Goal: Information Seeking & Learning: Learn about a topic

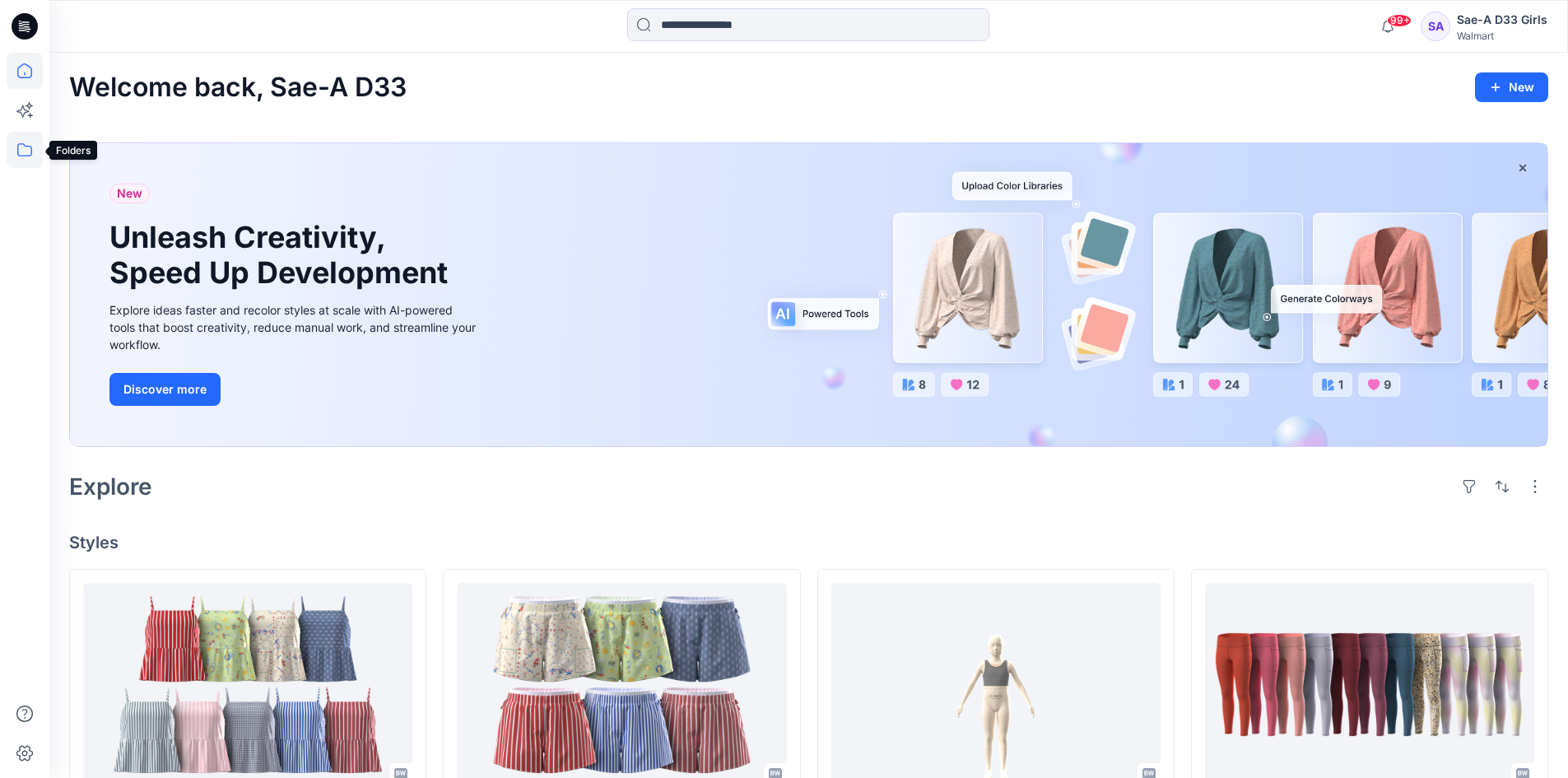
click at [17, 157] on icon at bounding box center [25, 150] width 37 height 37
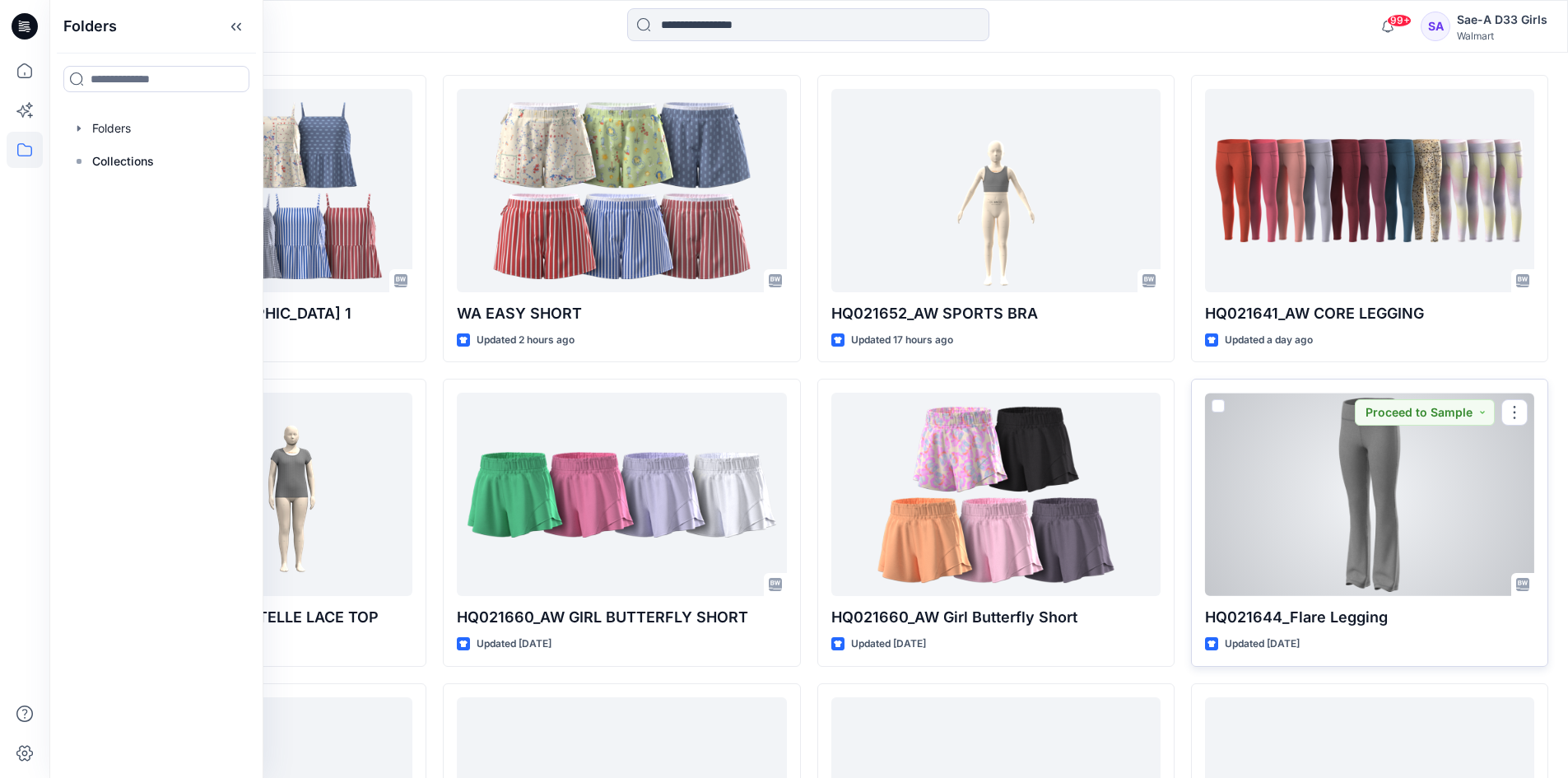
scroll to position [906, 0]
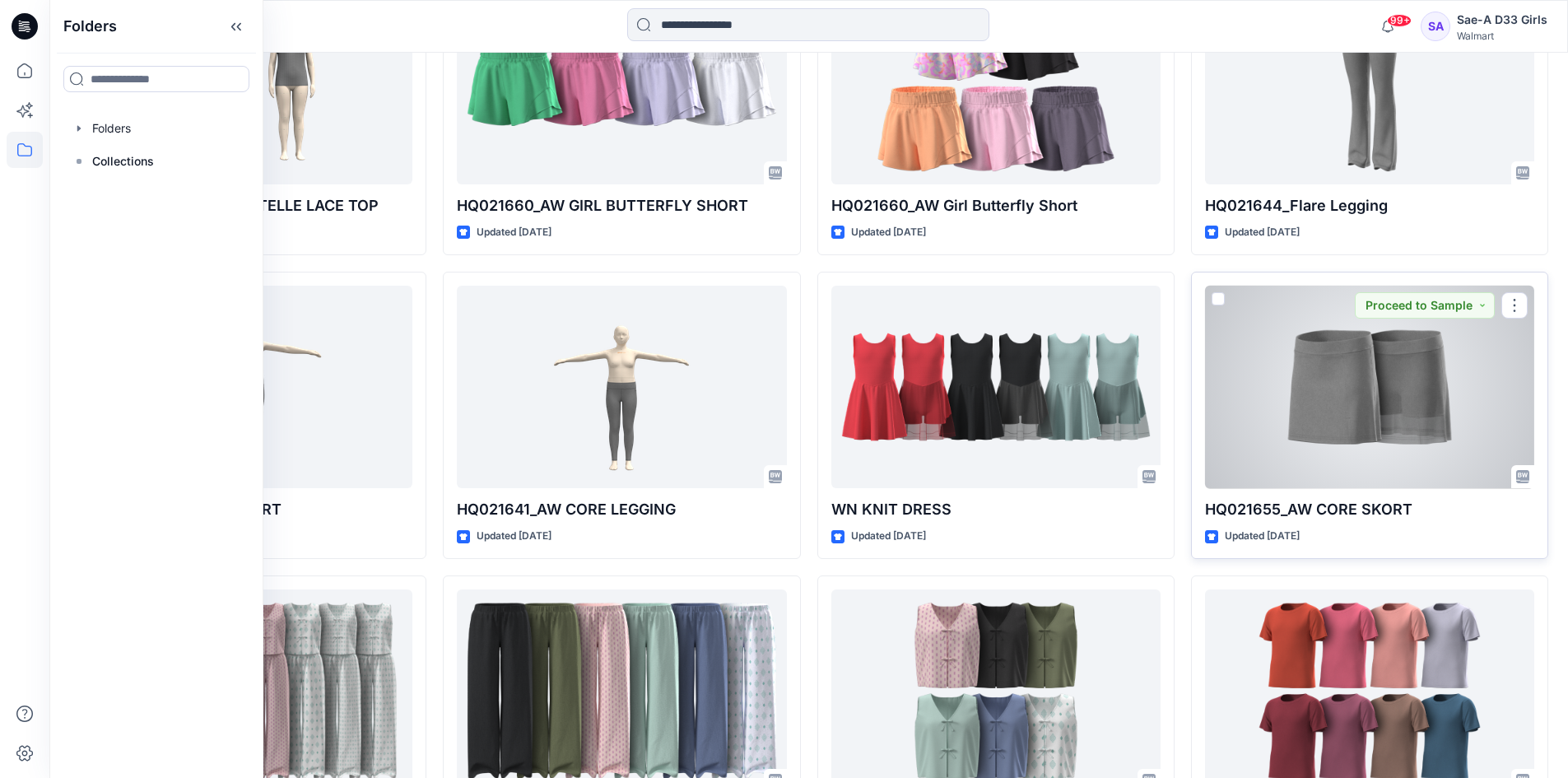
click at [1384, 411] on div at bounding box center [1370, 388] width 330 height 203
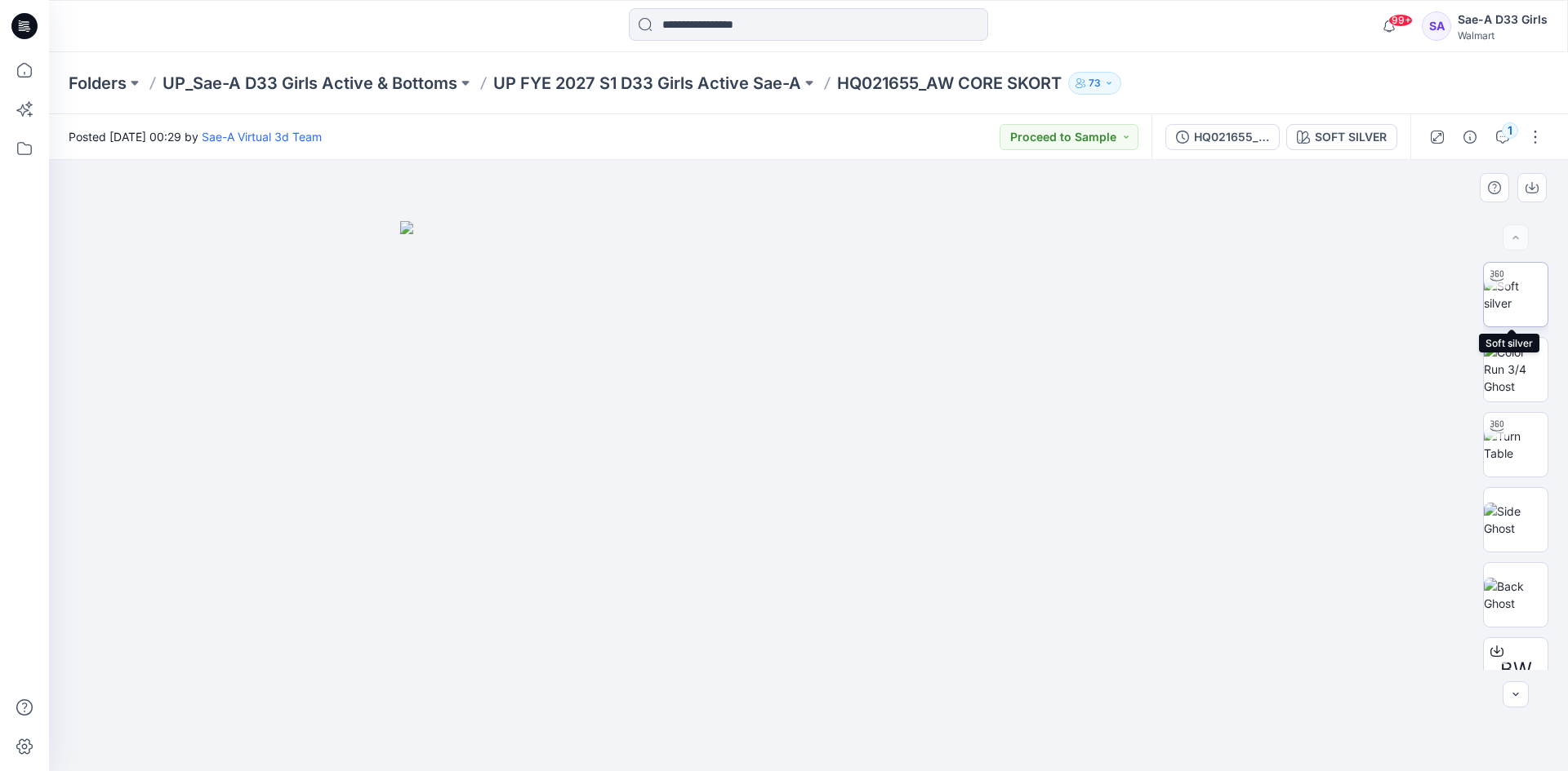
click at [1512, 298] on img at bounding box center [1515, 295] width 64 height 35
click at [708, 76] on p "UP FYE 2027 S1 D33 Girls Active Sae-A" at bounding box center [647, 83] width 308 height 23
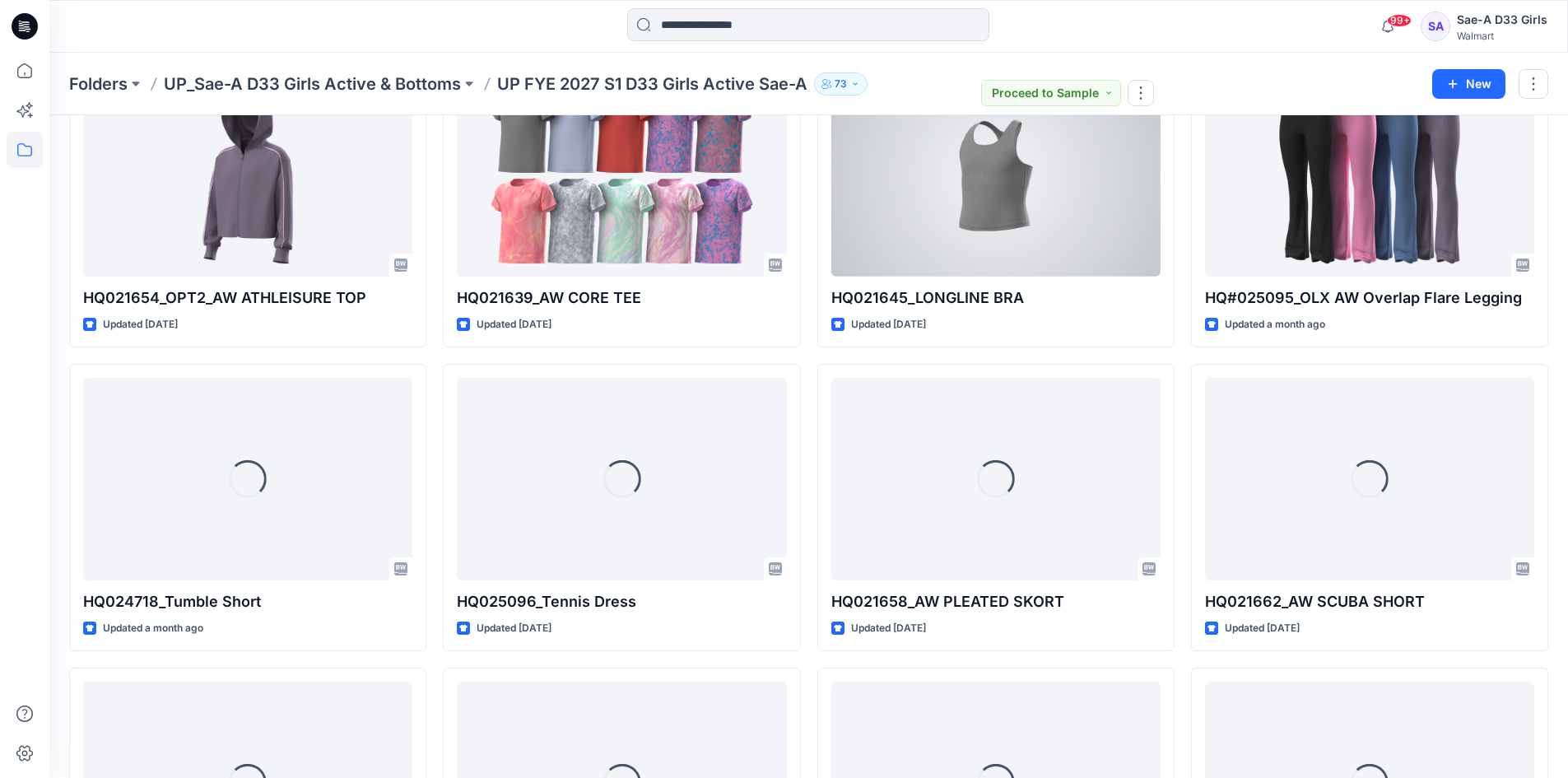
scroll to position [464, 0]
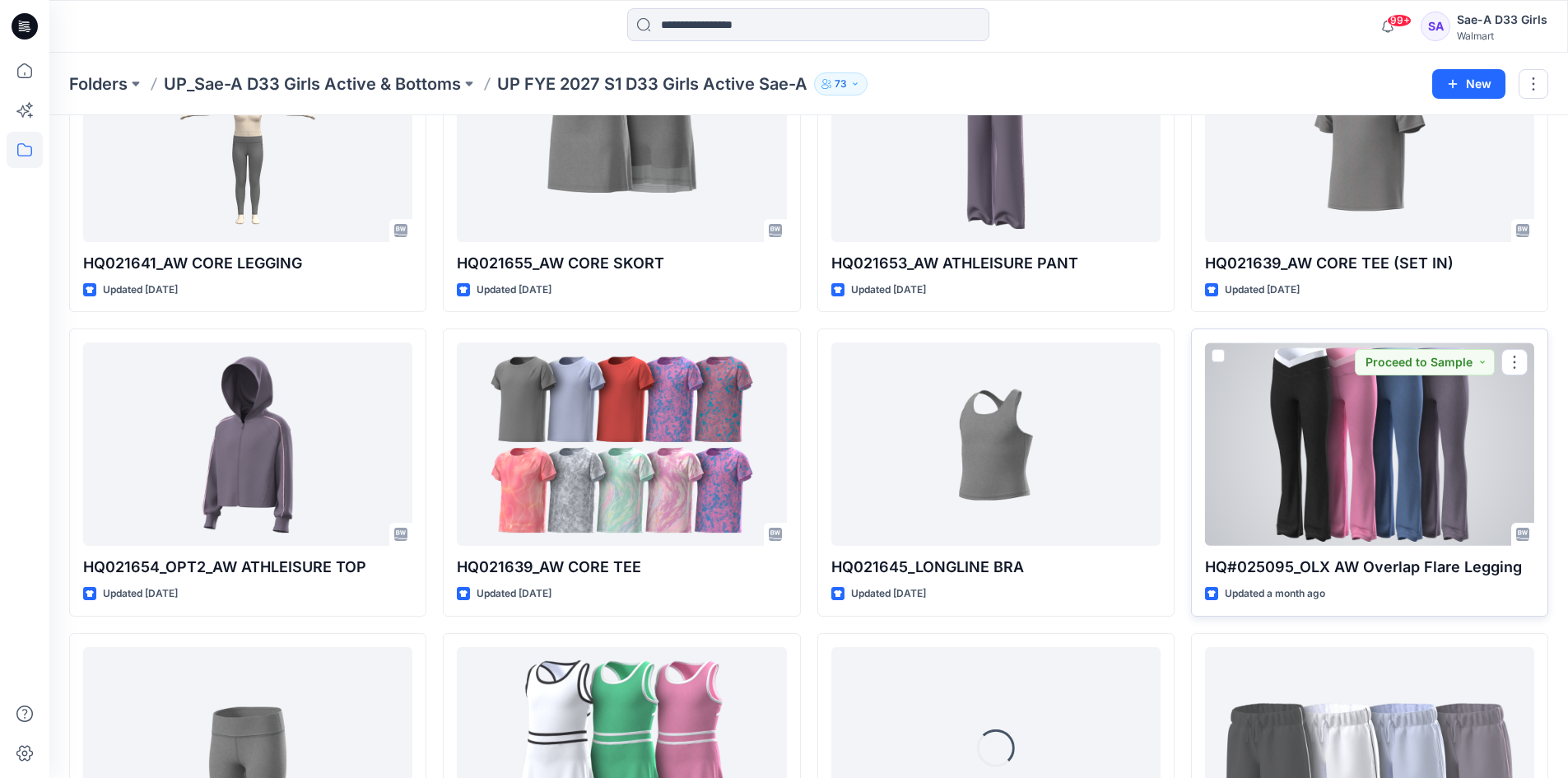
click at [1382, 498] on div at bounding box center [1370, 444] width 330 height 203
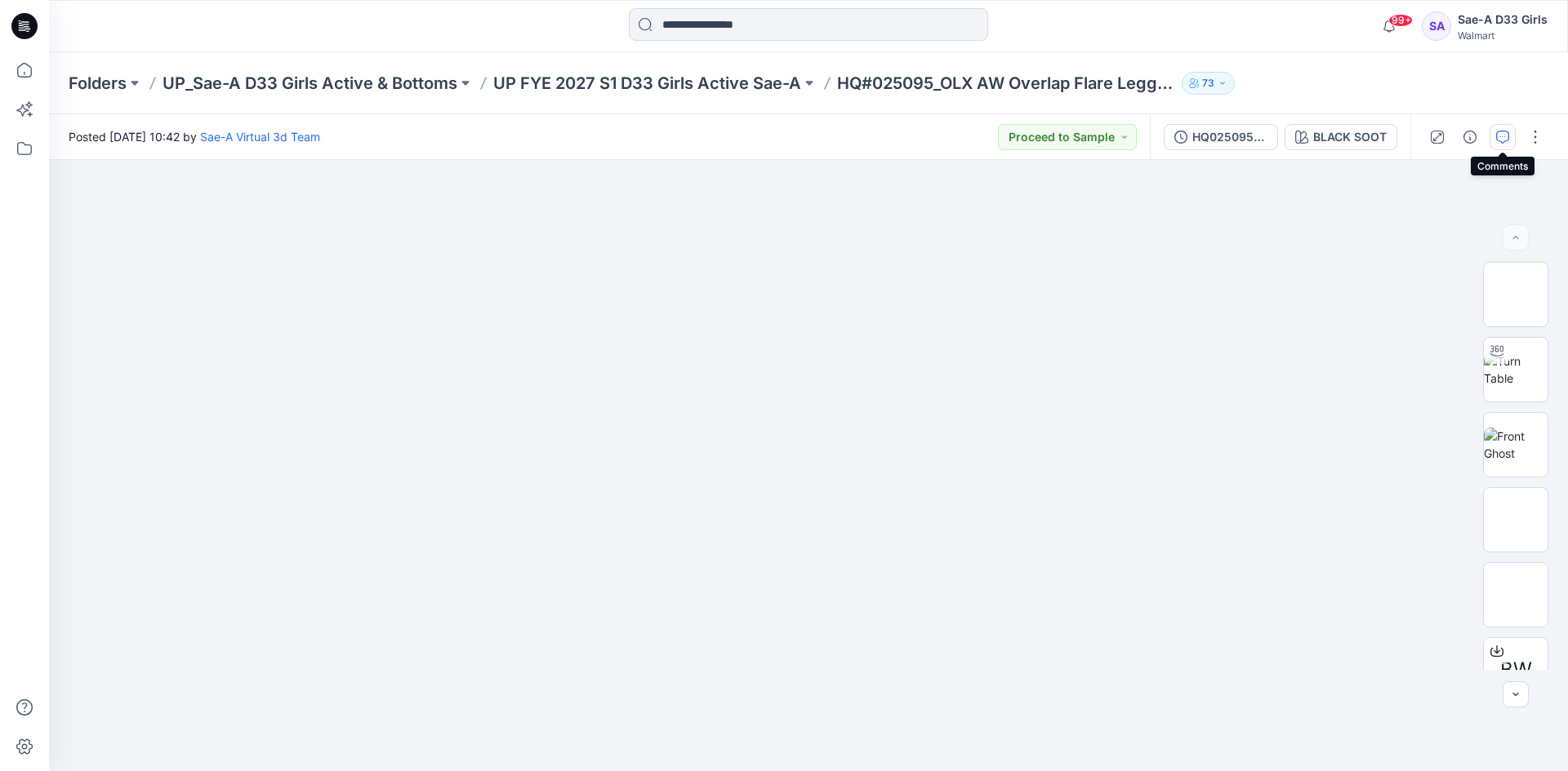
click at [1504, 135] on icon "button" at bounding box center [1503, 137] width 13 height 13
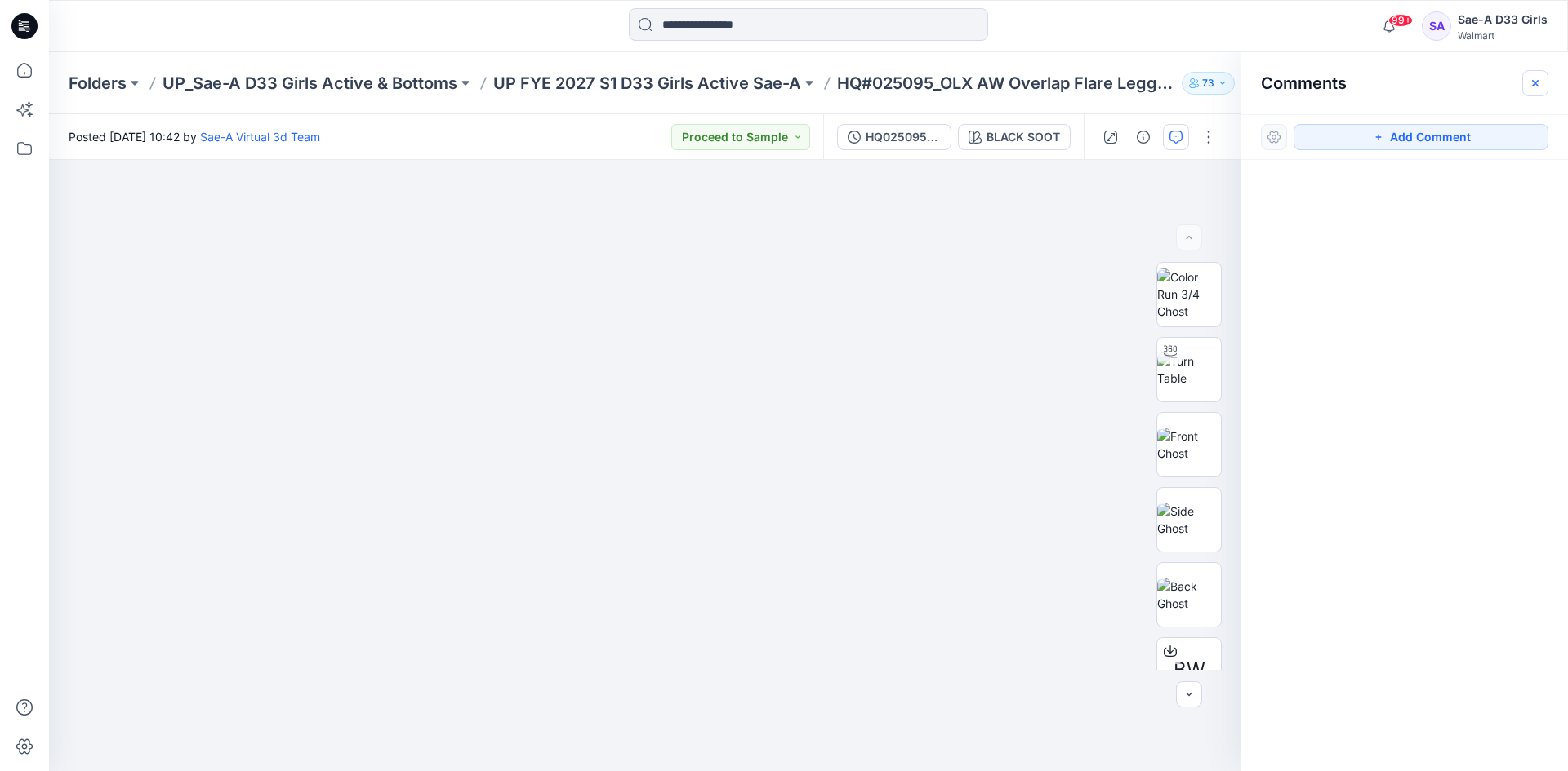
click at [1540, 85] on icon "button" at bounding box center [1535, 83] width 13 height 13
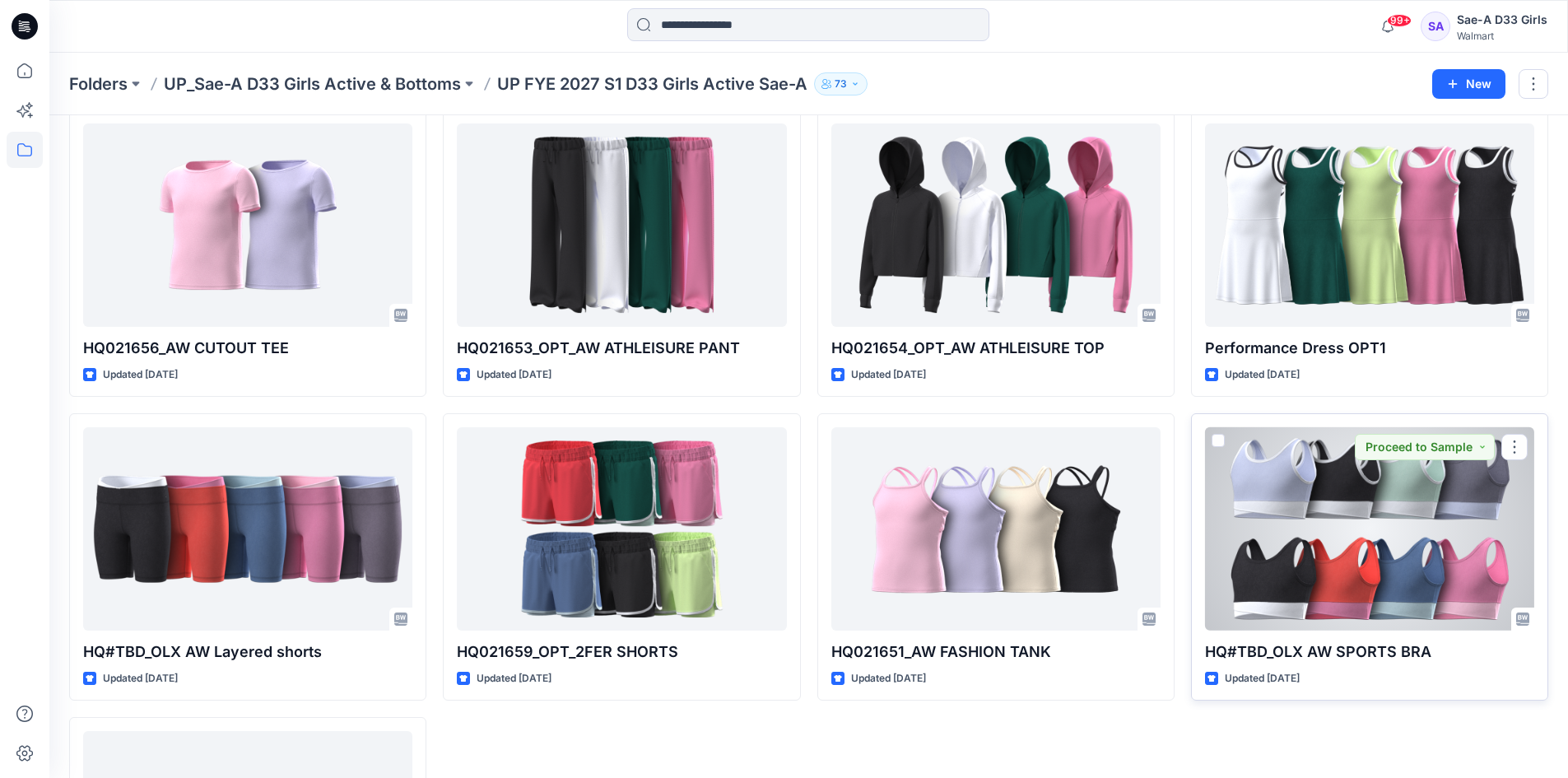
scroll to position [1843, 0]
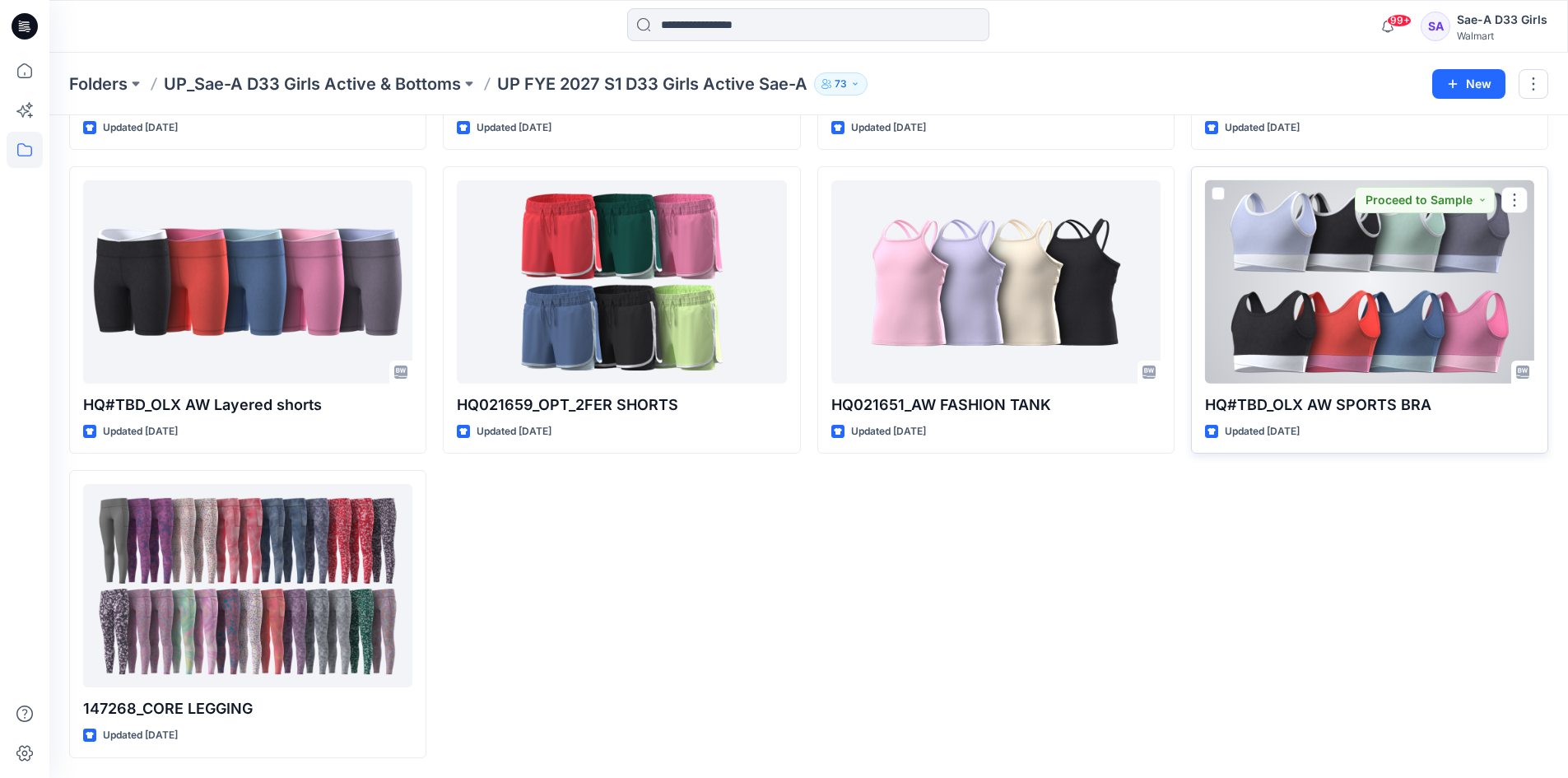
click at [1382, 329] on div at bounding box center [1370, 282] width 330 height 203
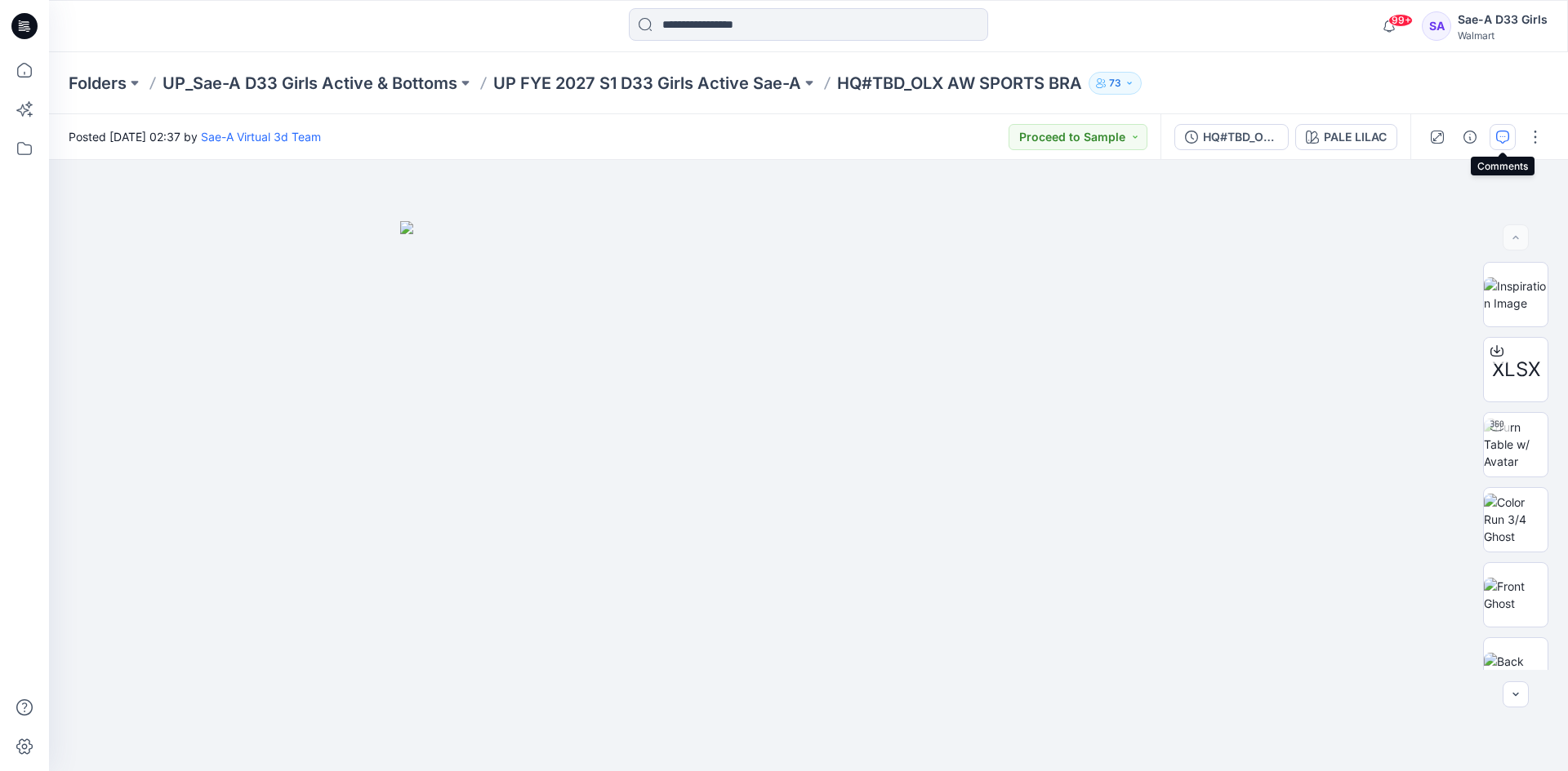
click at [1503, 139] on icon "button" at bounding box center [1503, 137] width 13 height 13
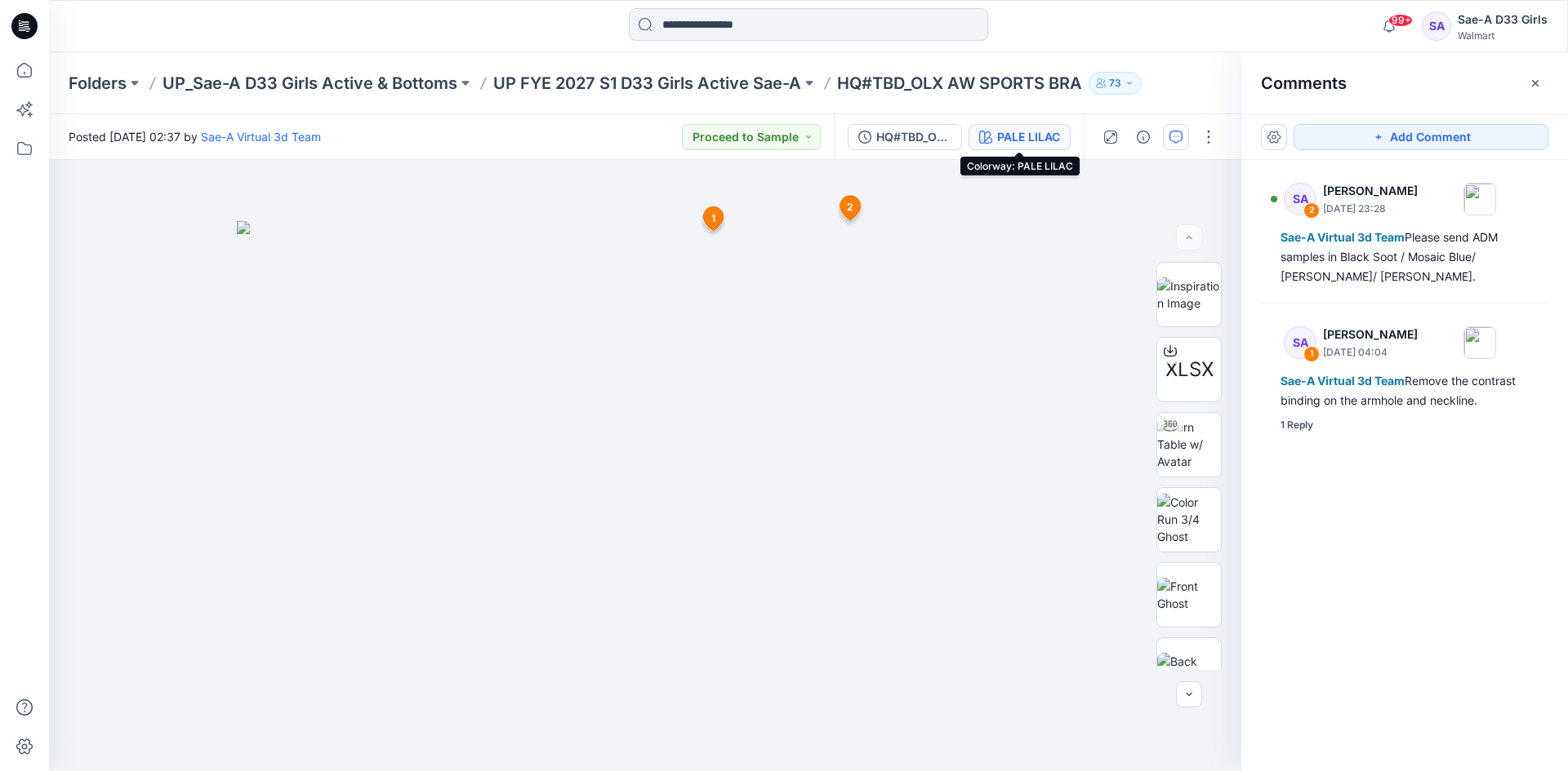
click at [1043, 138] on div "PALE LILAC" at bounding box center [1027, 137] width 63 height 18
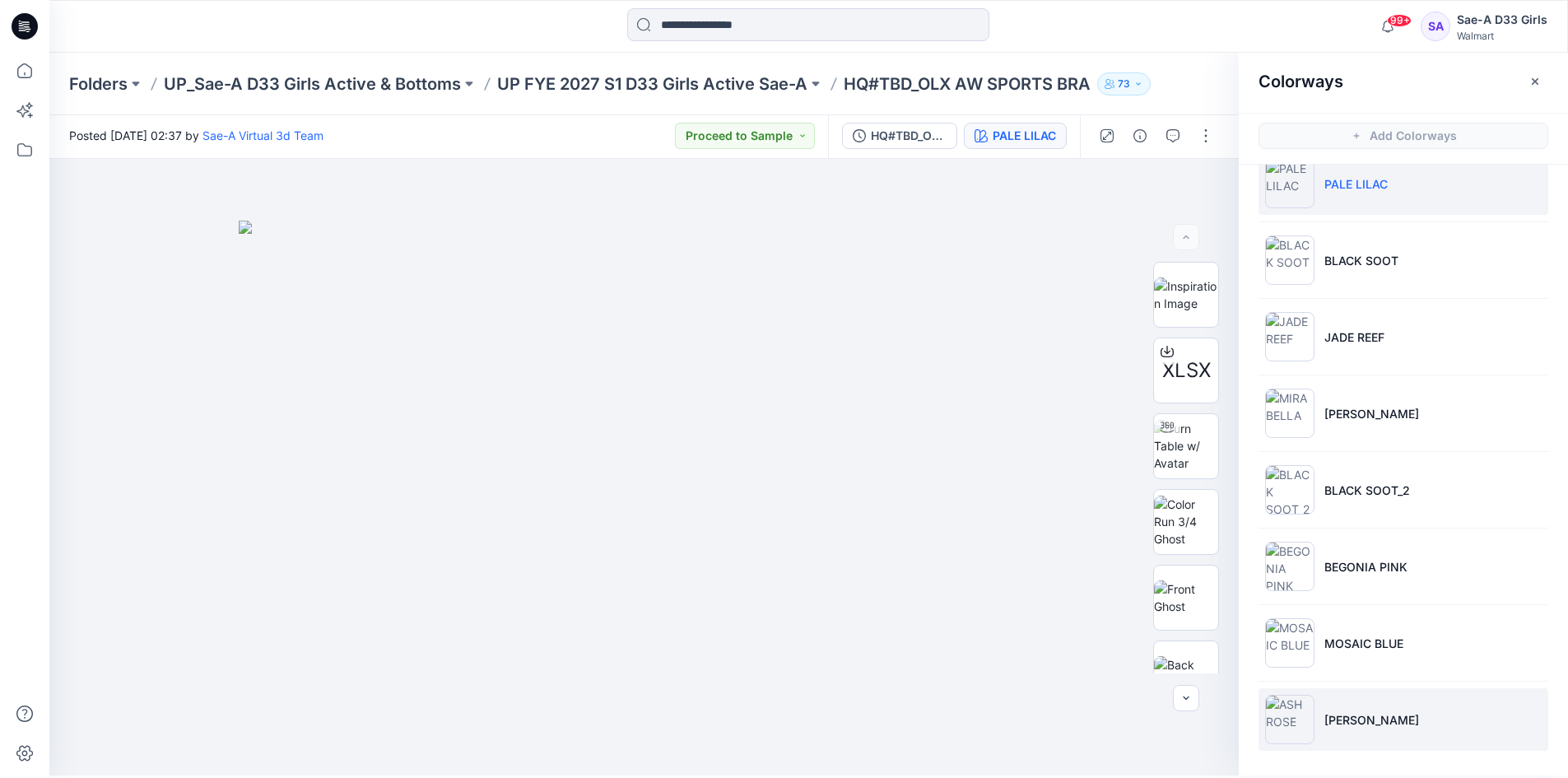
scroll to position [5, 0]
click at [1417, 704] on li "[PERSON_NAME]" at bounding box center [1403, 718] width 289 height 62
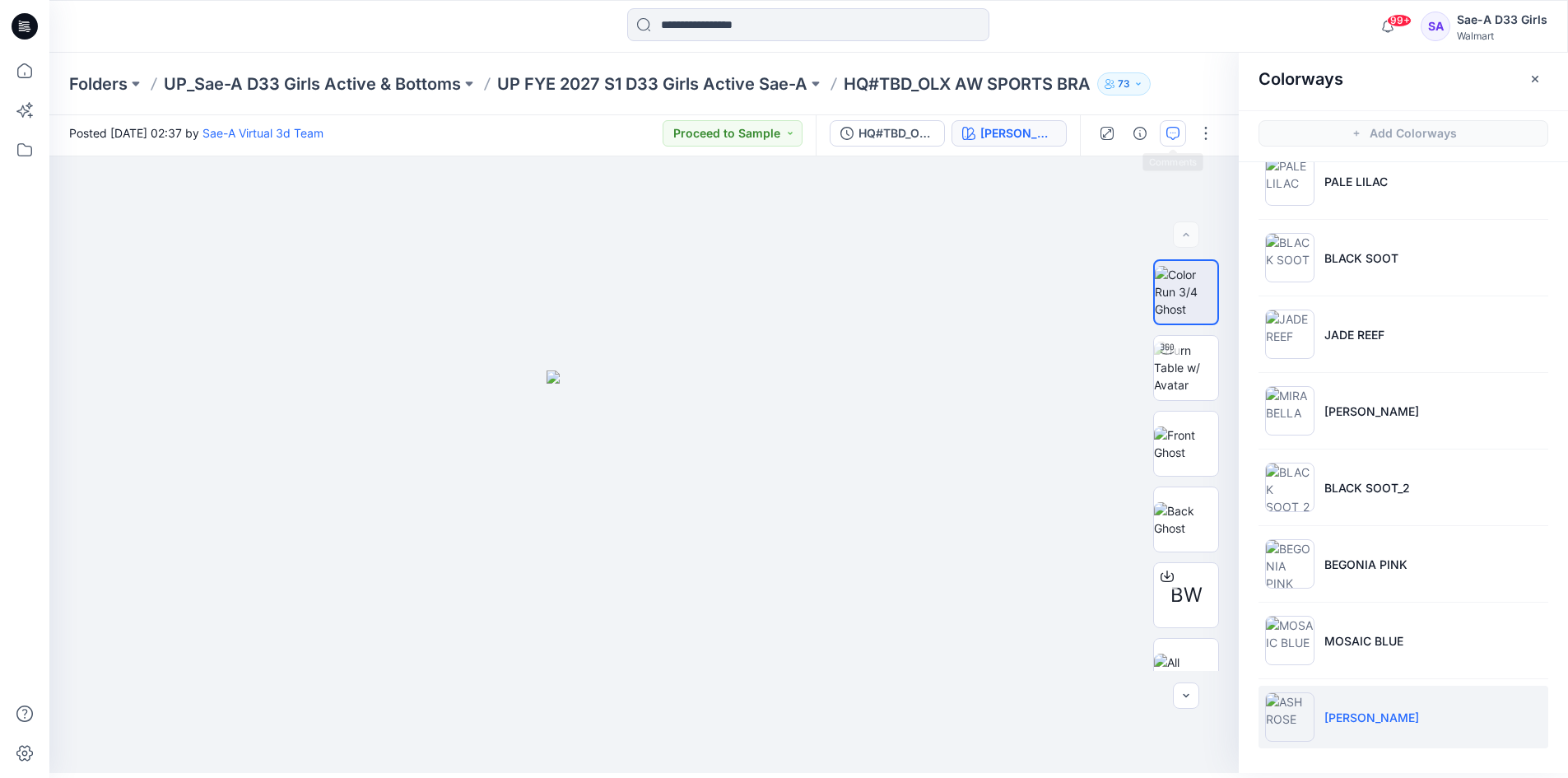
click at [1167, 139] on icon "button" at bounding box center [1173, 133] width 13 height 13
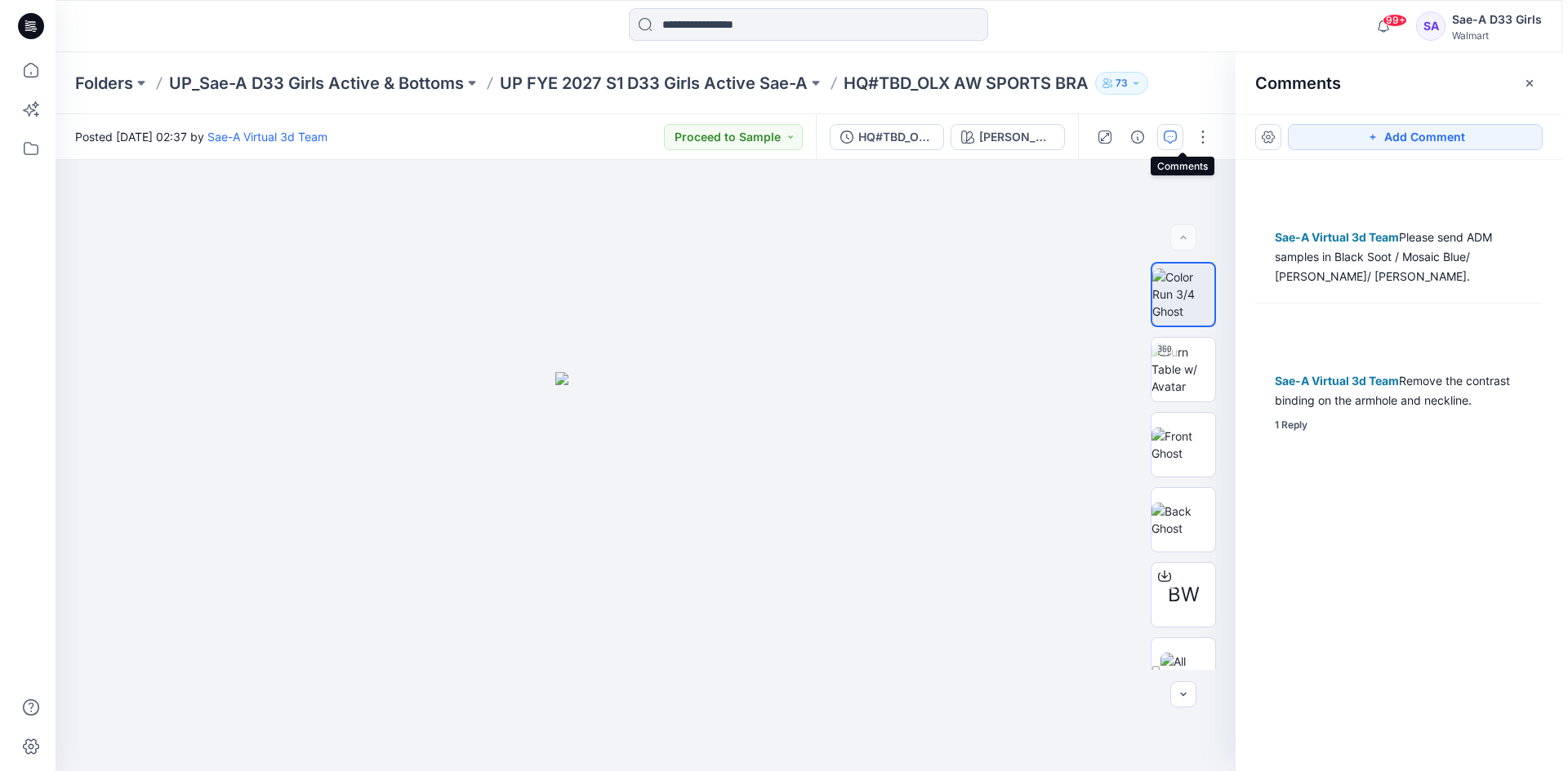
scroll to position [0, 0]
